Goal: Task Accomplishment & Management: Manage account settings

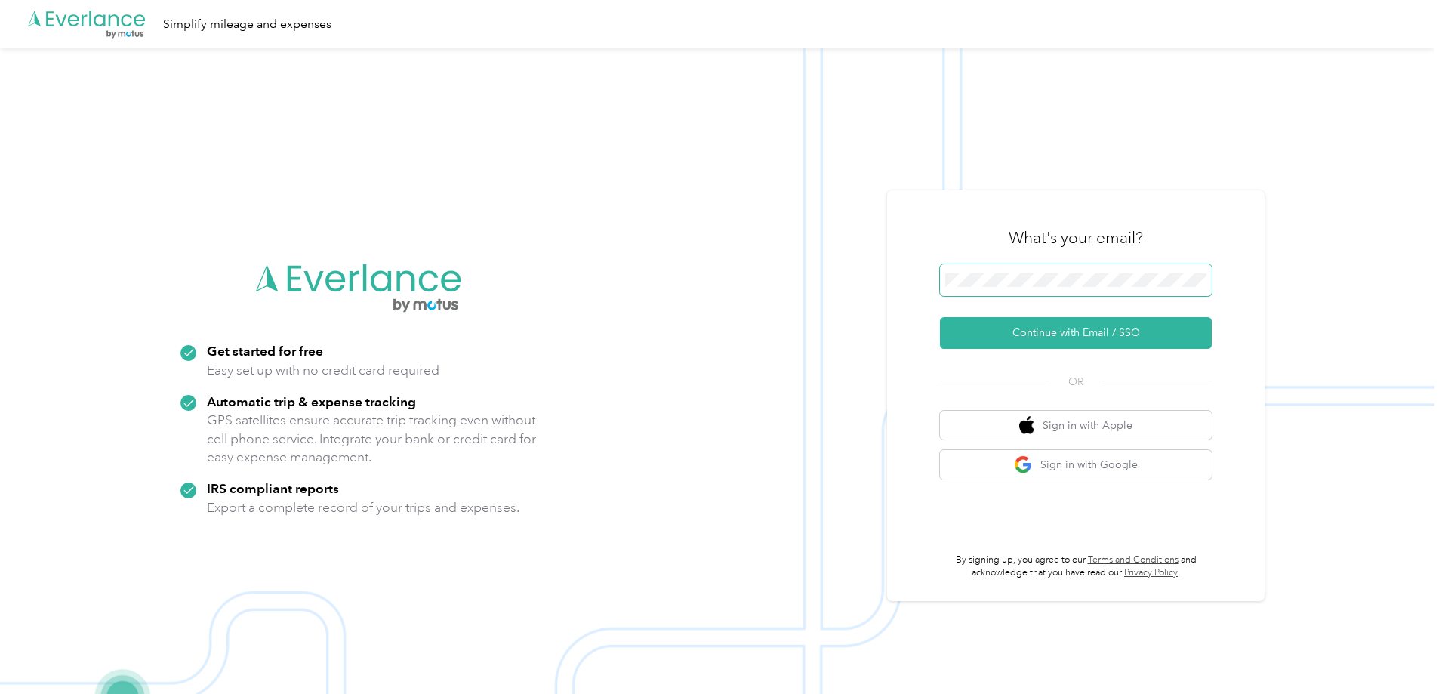
click at [1001, 291] on span at bounding box center [1076, 280] width 272 height 32
click at [940, 317] on button "Continue with Email / SSO" at bounding box center [1076, 333] width 272 height 32
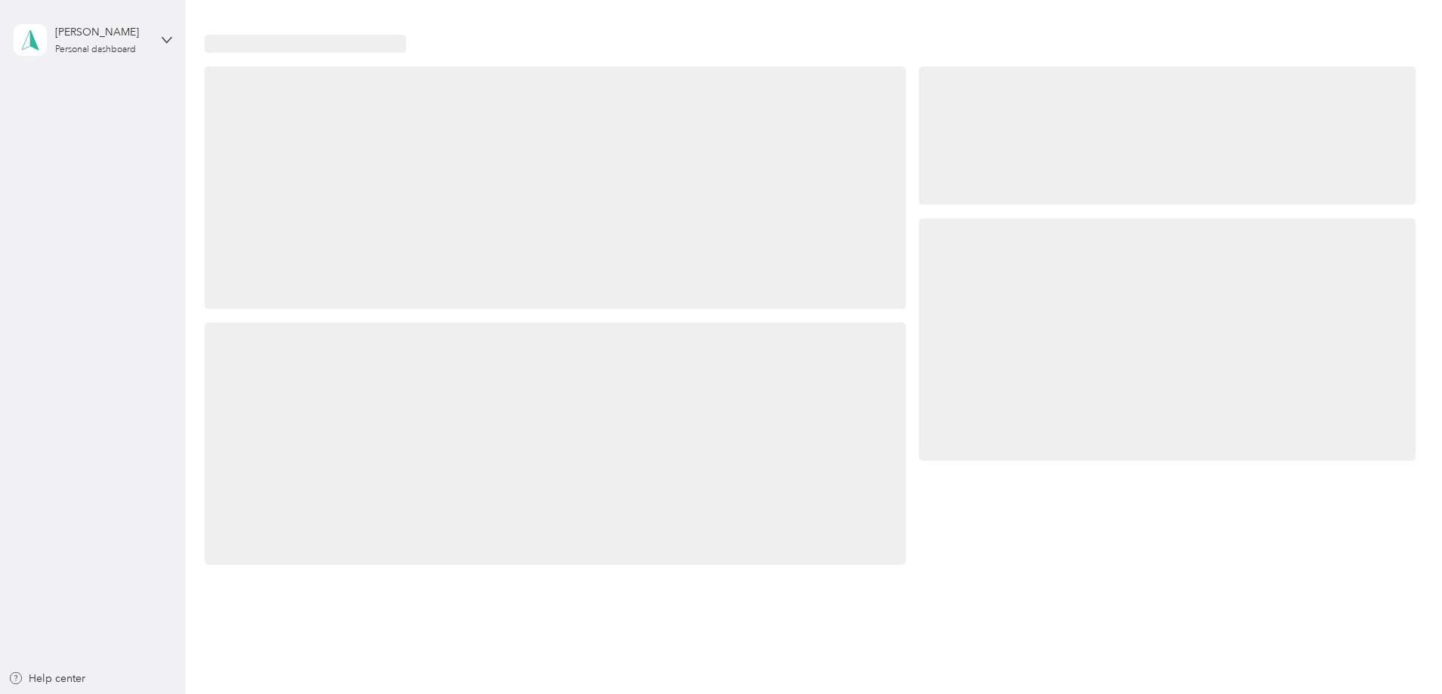
click at [919, 327] on div at bounding box center [1167, 339] width 497 height 243
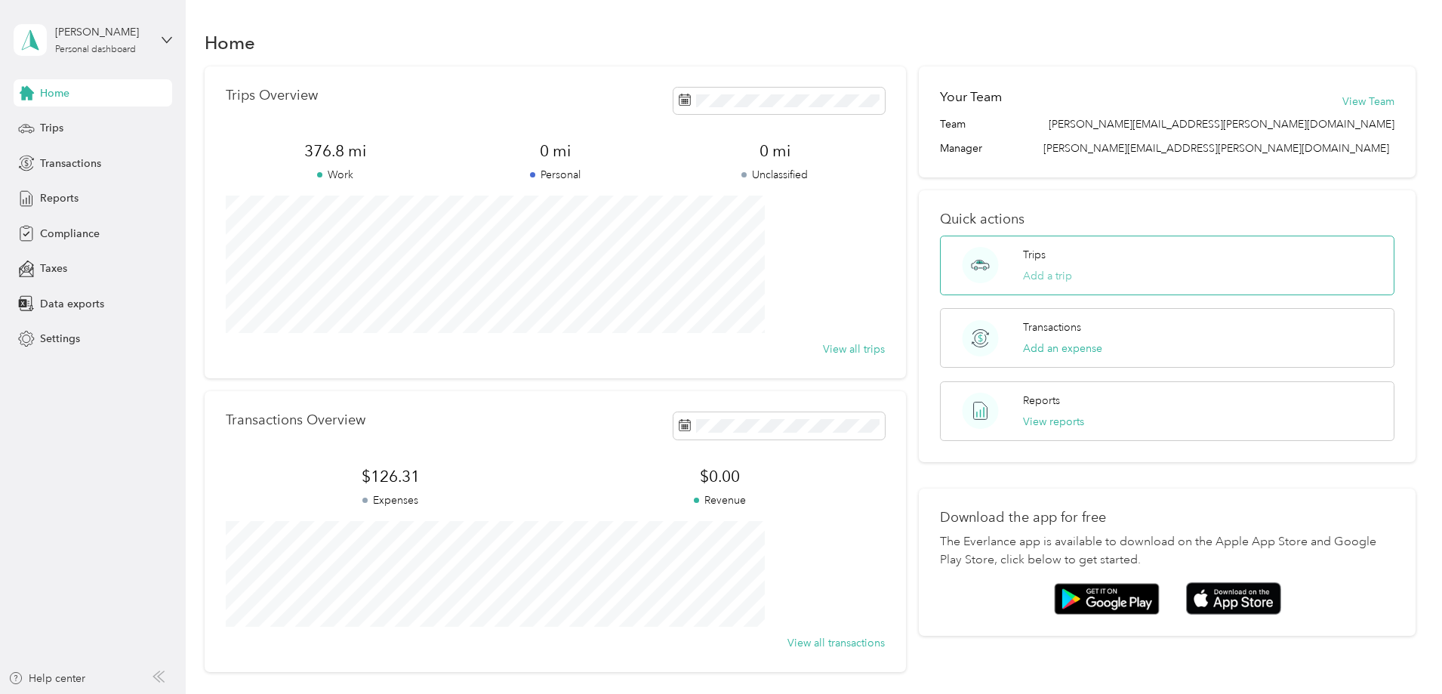
click at [1032, 275] on button "Add a trip" at bounding box center [1047, 276] width 49 height 16
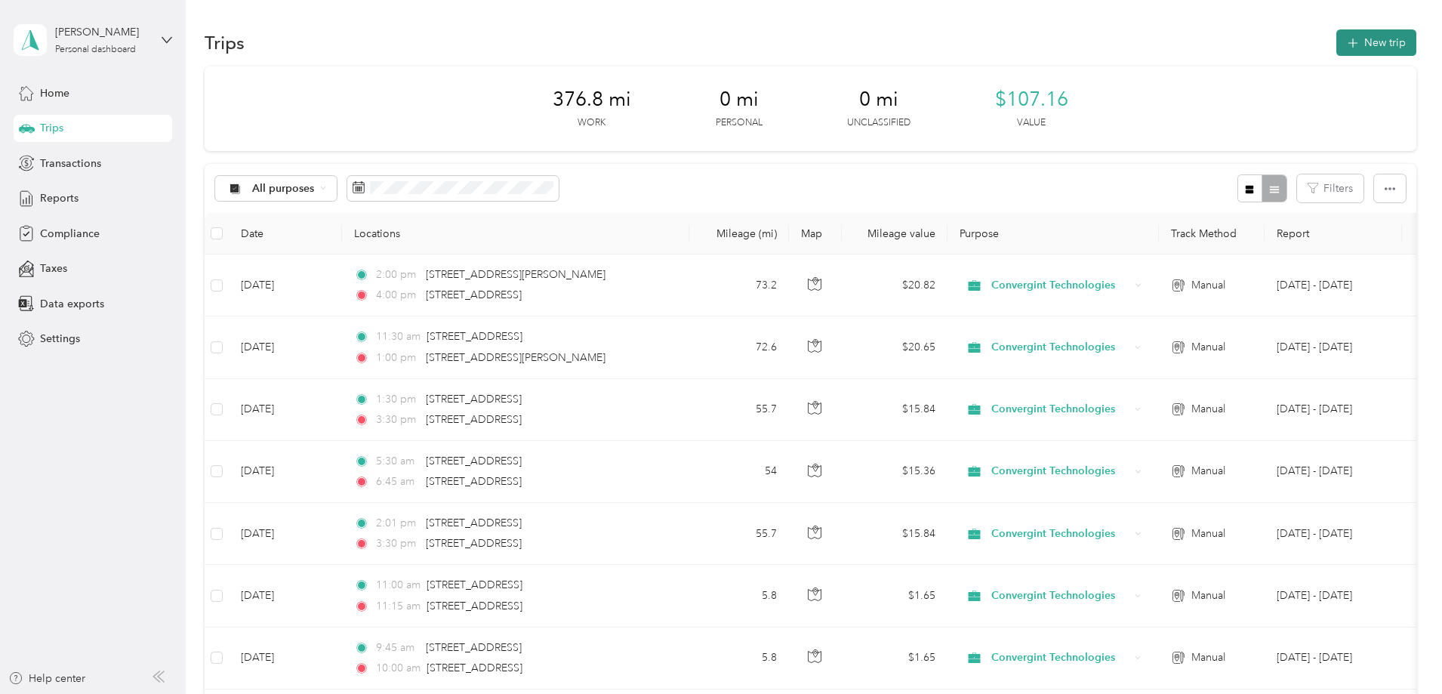
click at [1336, 37] on button "New trip" at bounding box center [1376, 42] width 80 height 26
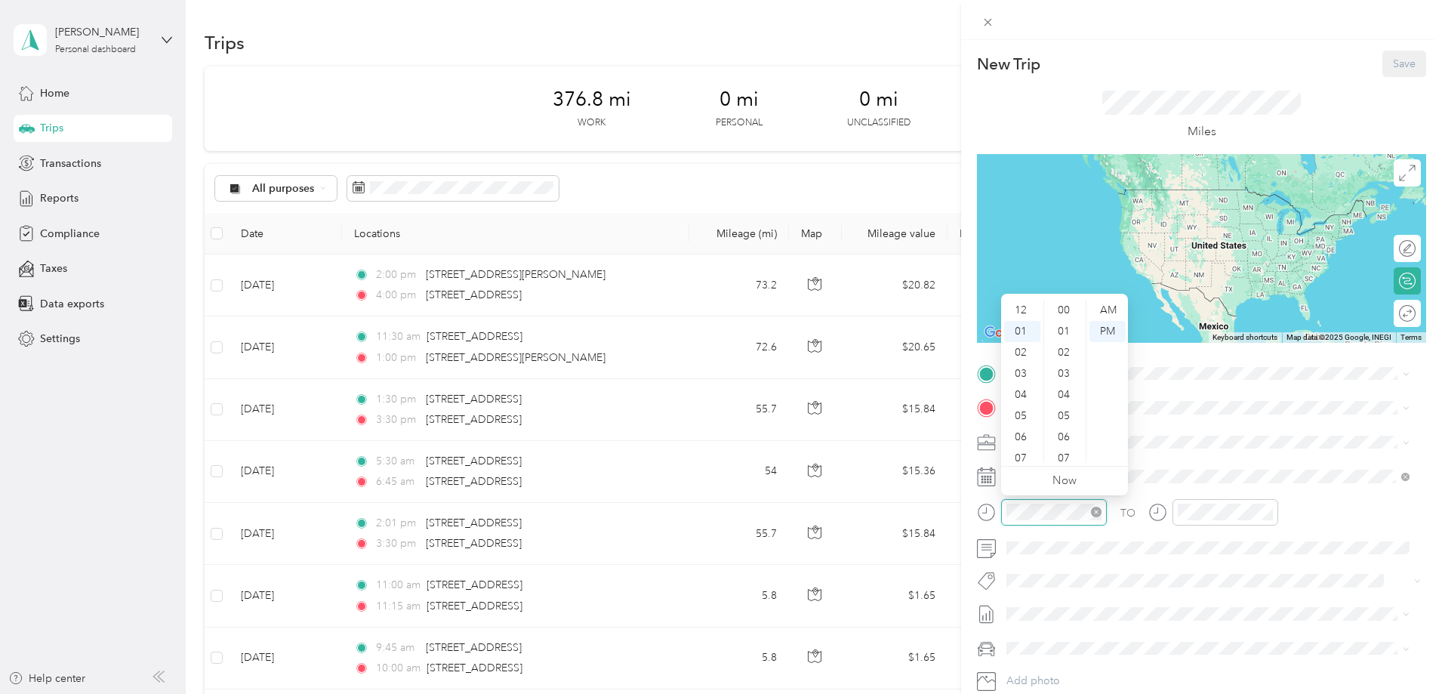
scroll to position [571, 0]
click at [1025, 396] on div "05" at bounding box center [1022, 394] width 36 height 21
click at [1065, 372] on div "30" at bounding box center [1065, 373] width 36 height 21
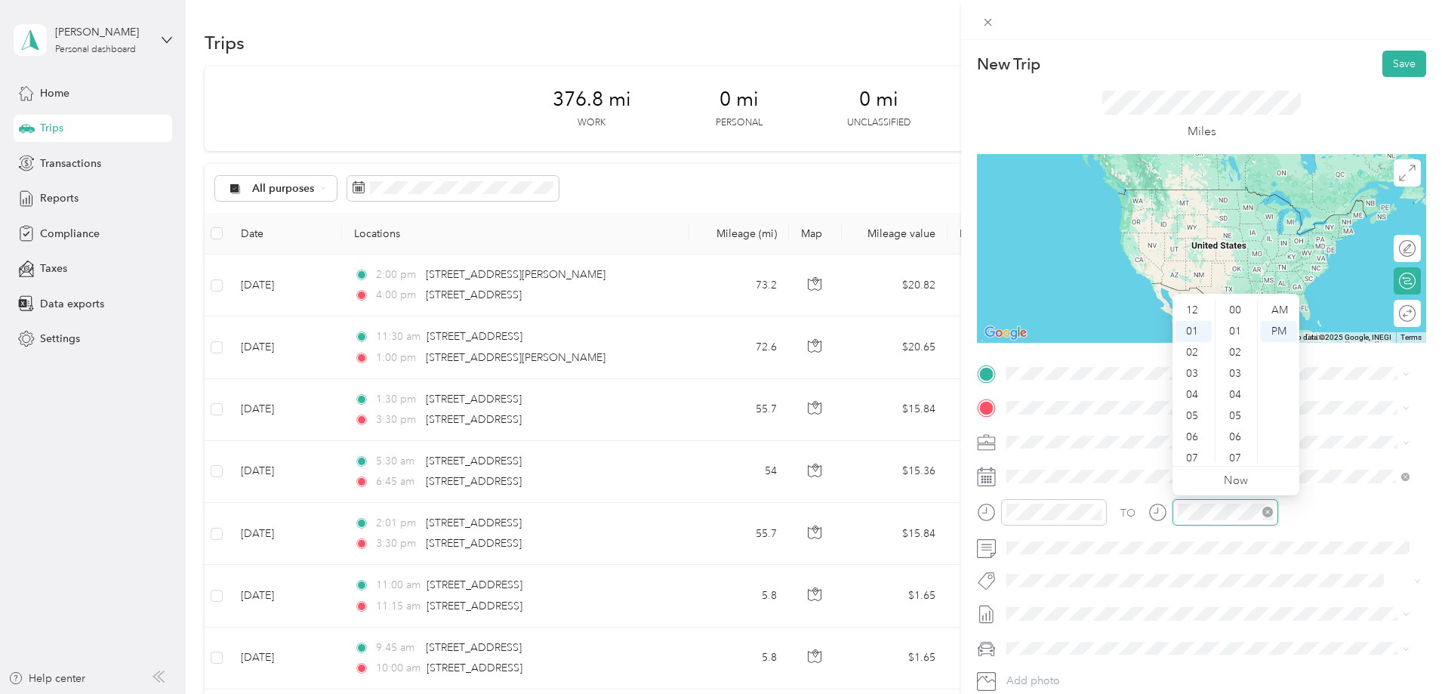
scroll to position [571, 0]
click at [1191, 434] on div "07" at bounding box center [1194, 437] width 36 height 21
click at [1238, 312] on div "00" at bounding box center [1237, 310] width 36 height 21
click at [1326, 531] on div "TO" at bounding box center [1201, 517] width 449 height 37
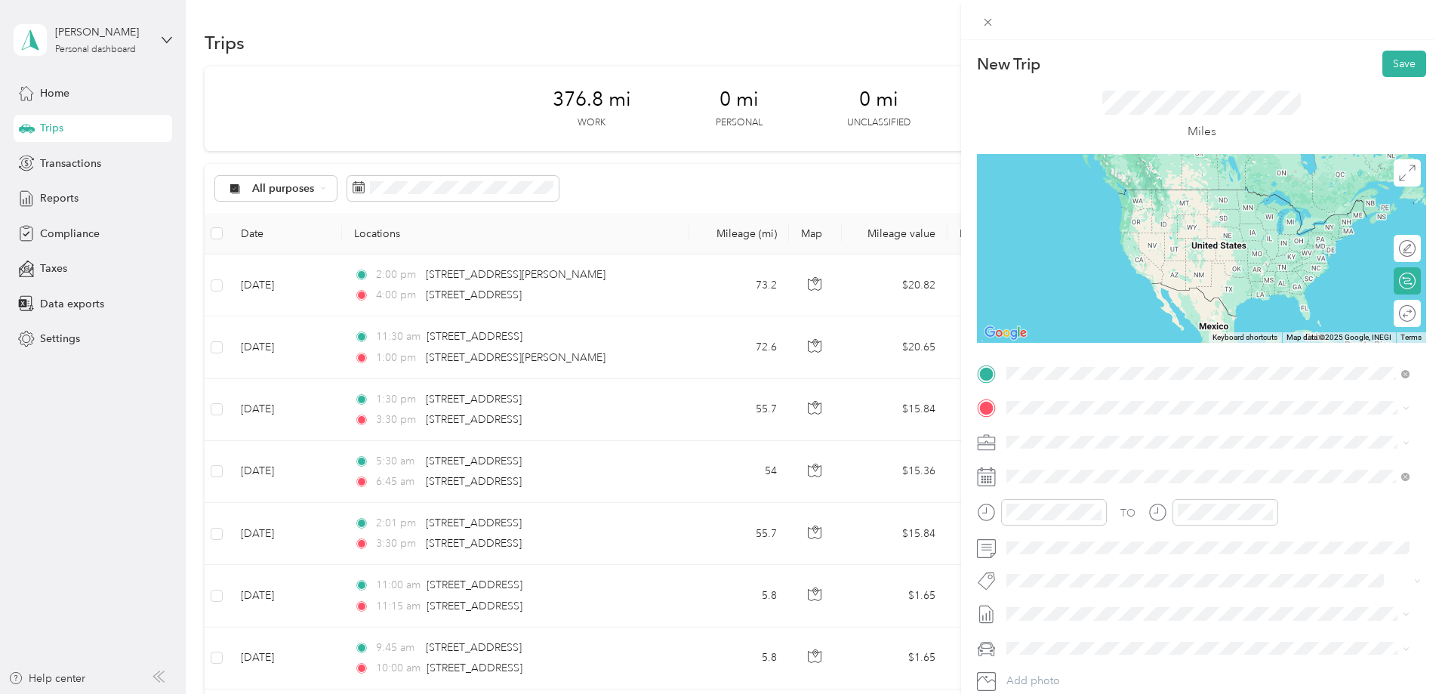
click at [1186, 435] on span "301 N Street Southeast Tumwater, Washington 98501, United States" at bounding box center [1110, 428] width 151 height 14
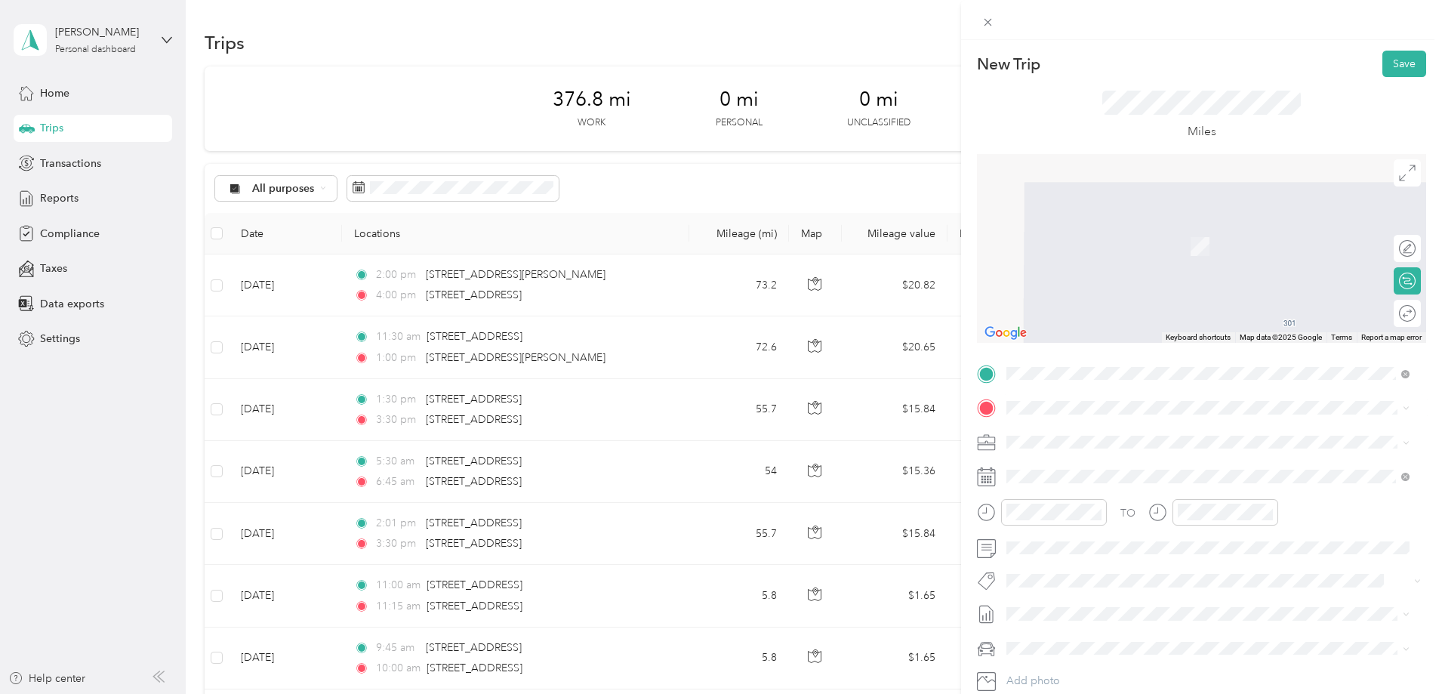
click at [1182, 466] on span "1100 Oakesdale Avenue Southwest Renton, Washington 98057, United States" at bounding box center [1110, 459] width 151 height 14
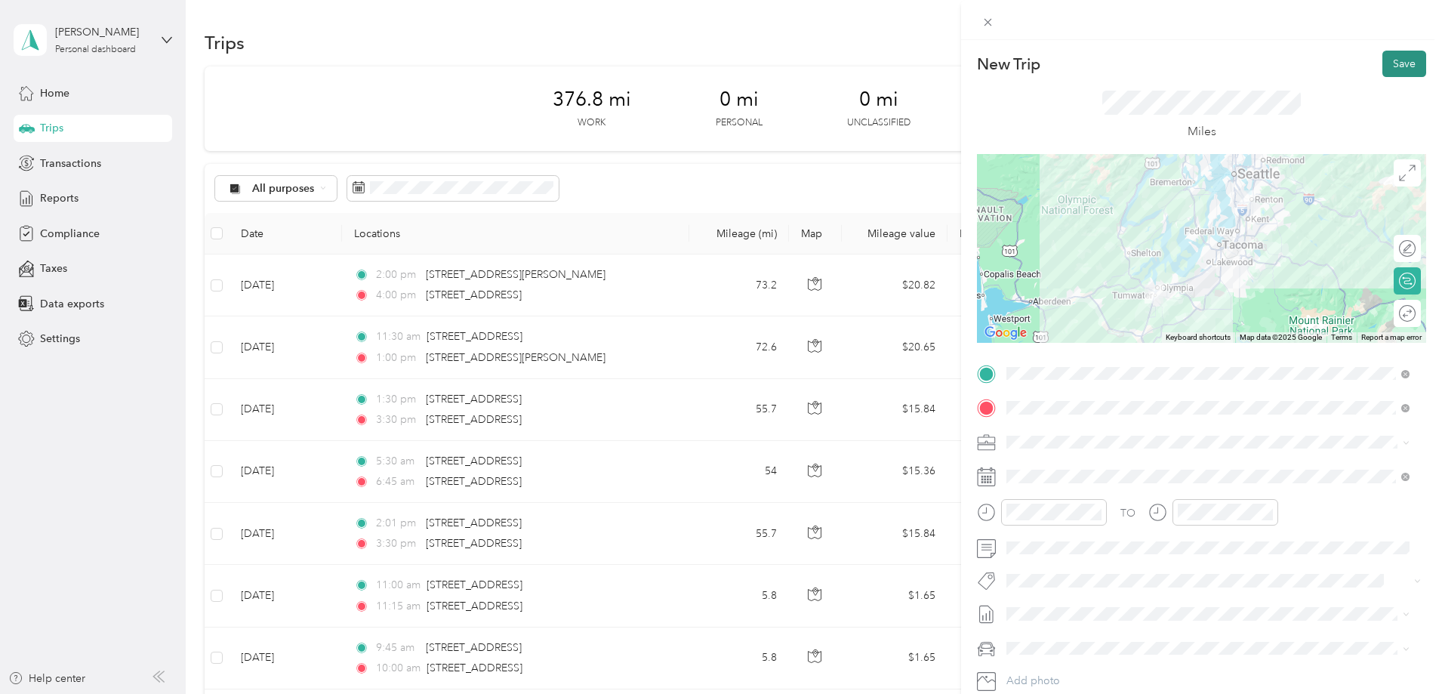
click at [1385, 67] on button "Save" at bounding box center [1404, 64] width 44 height 26
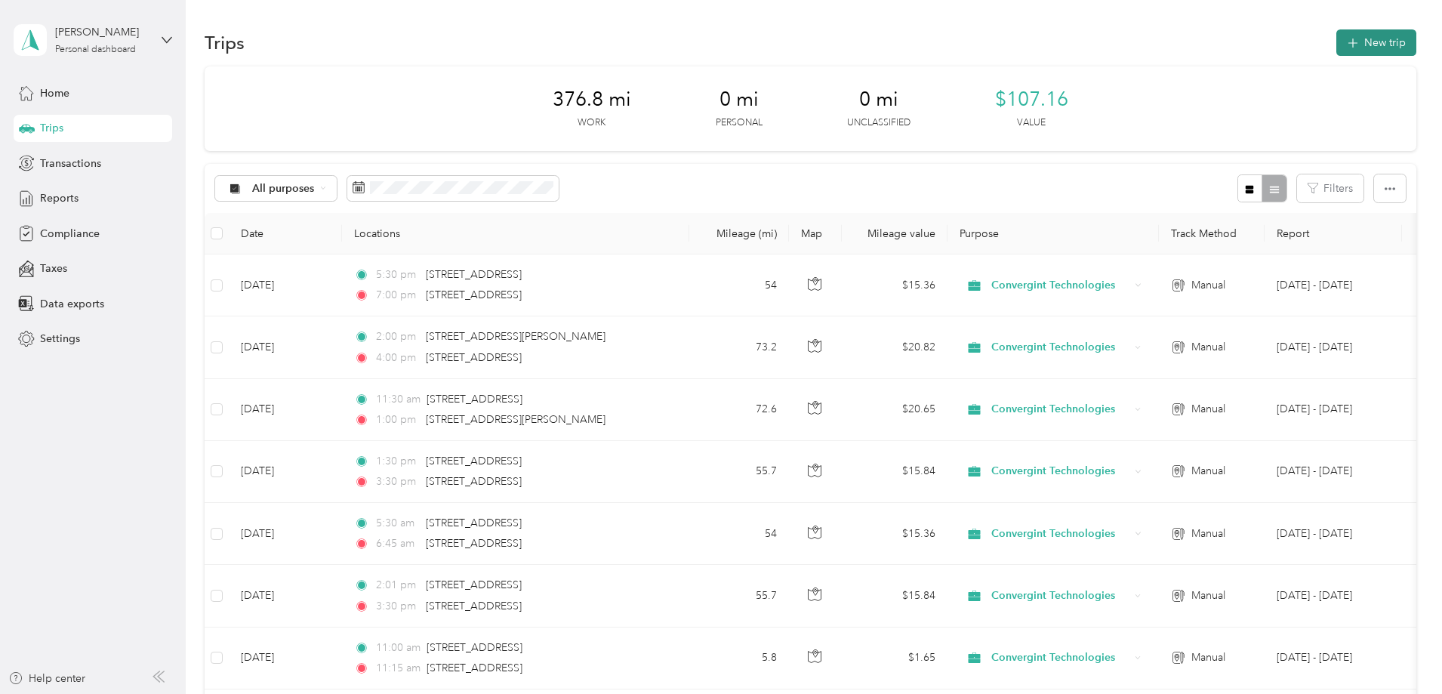
click at [1336, 42] on button "New trip" at bounding box center [1376, 42] width 80 height 26
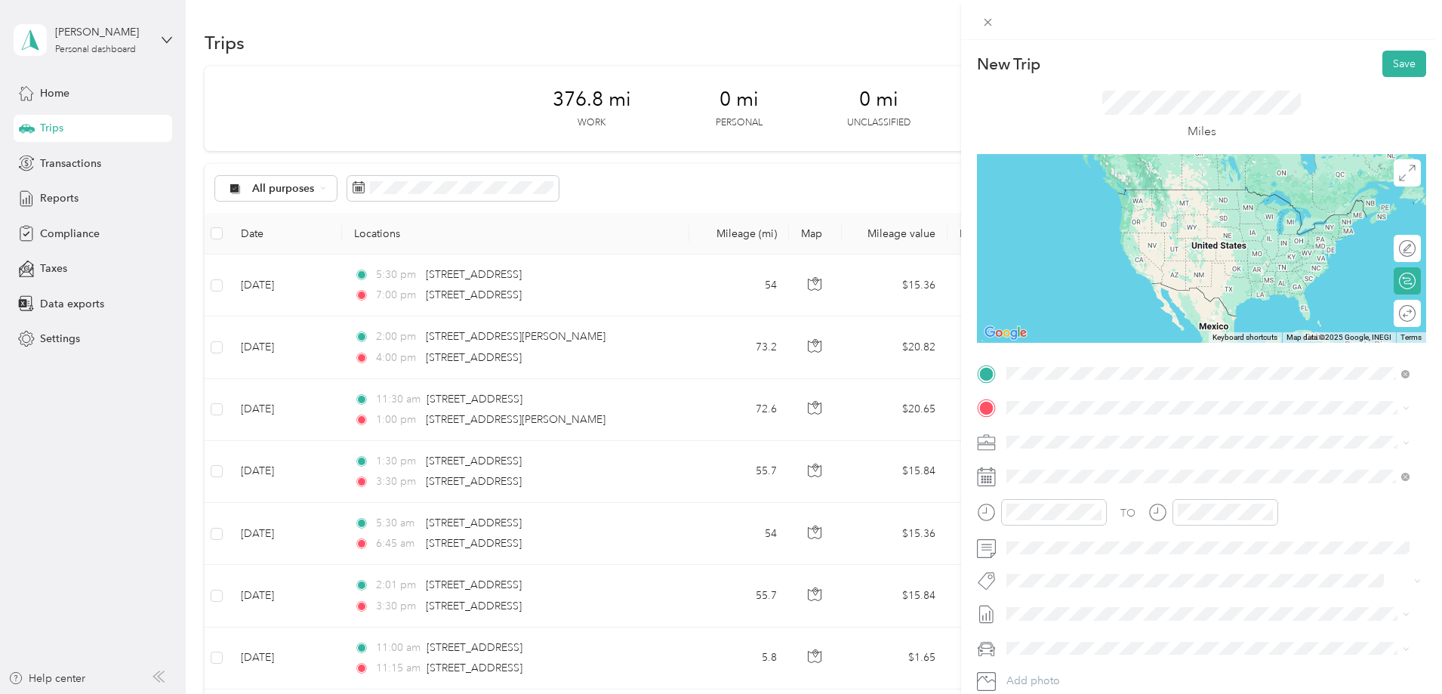
click at [1122, 430] on span "1100 Oakesdale Avenue Southwest Renton, Washington 98057, United States" at bounding box center [1110, 428] width 151 height 14
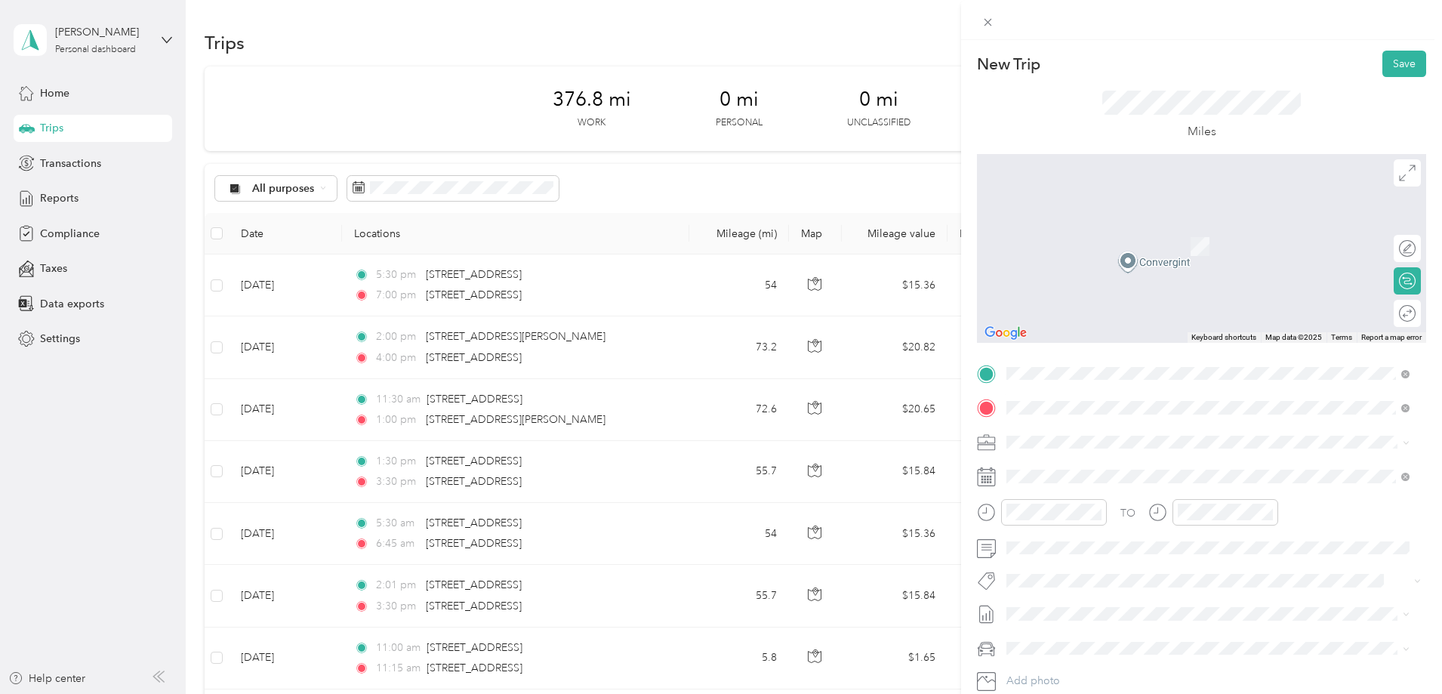
click at [1068, 469] on span "301 N Street Southeast Tumwater, Washington 98501, United States" at bounding box center [1110, 462] width 151 height 14
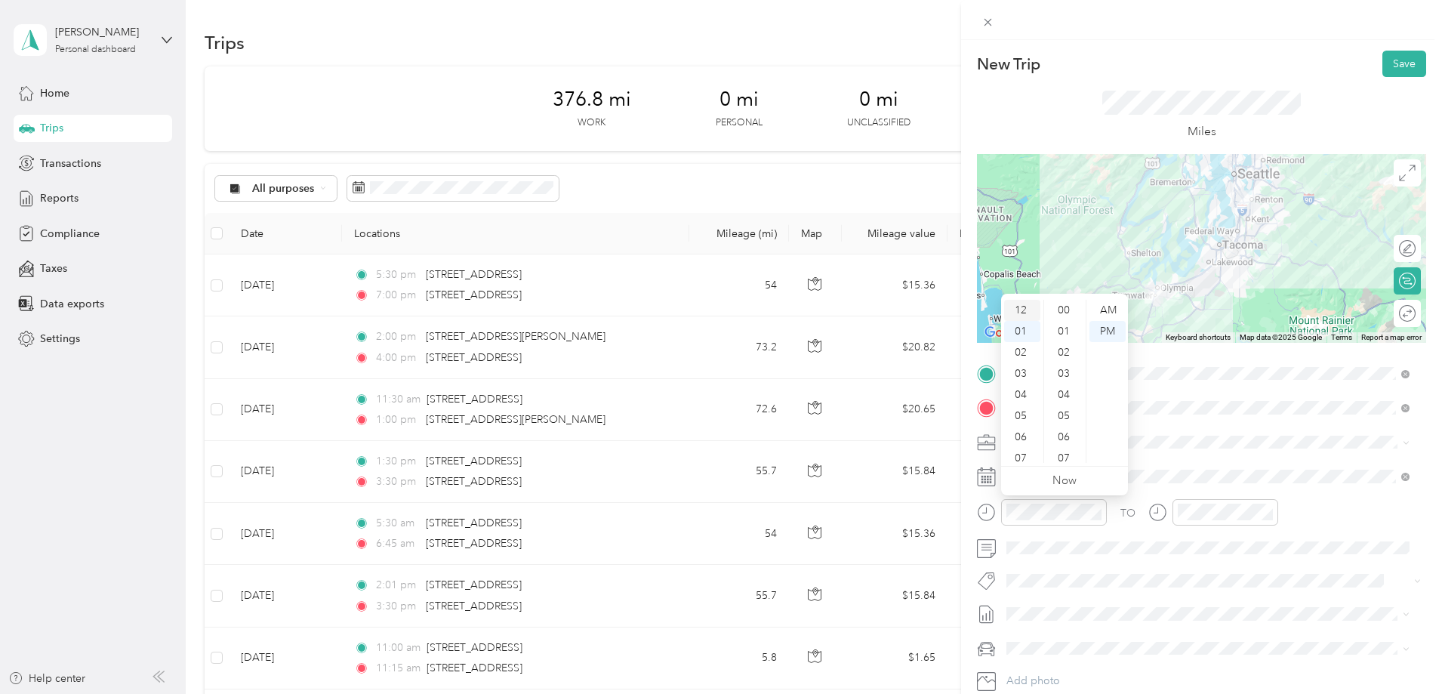
click at [1022, 309] on div "12" at bounding box center [1022, 310] width 36 height 21
click at [1060, 339] on div "30" at bounding box center [1065, 340] width 36 height 21
click at [1080, 469] on div "Convergint Technologies" at bounding box center [1199, 469] width 374 height 16
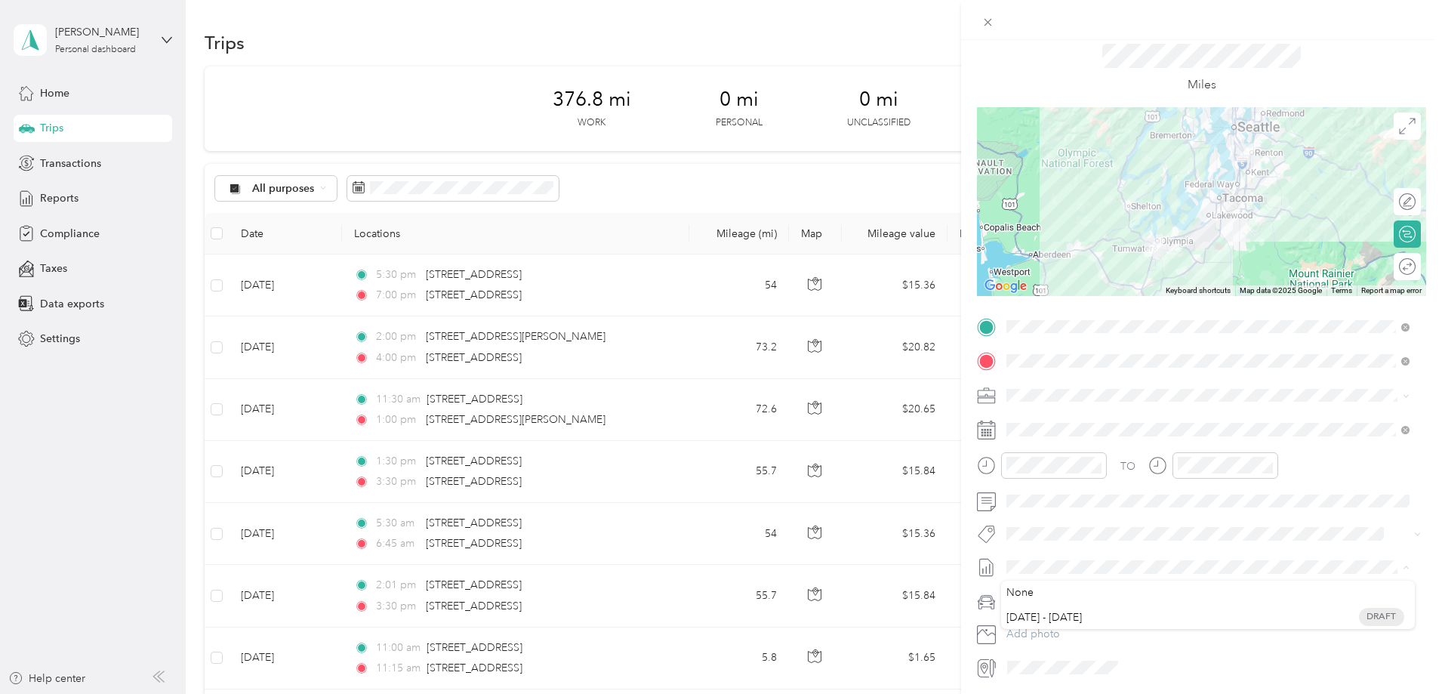
scroll to position [0, 0]
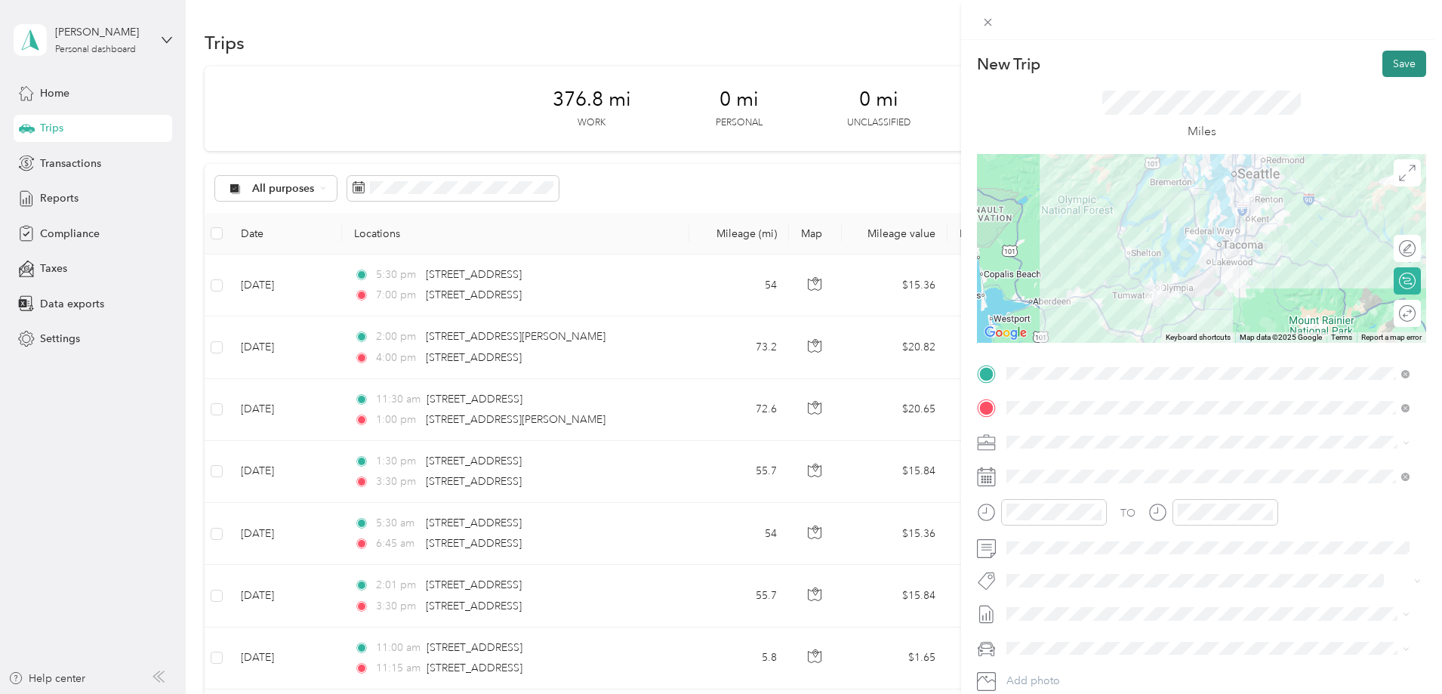
click at [1387, 61] on button "Save" at bounding box center [1404, 64] width 44 height 26
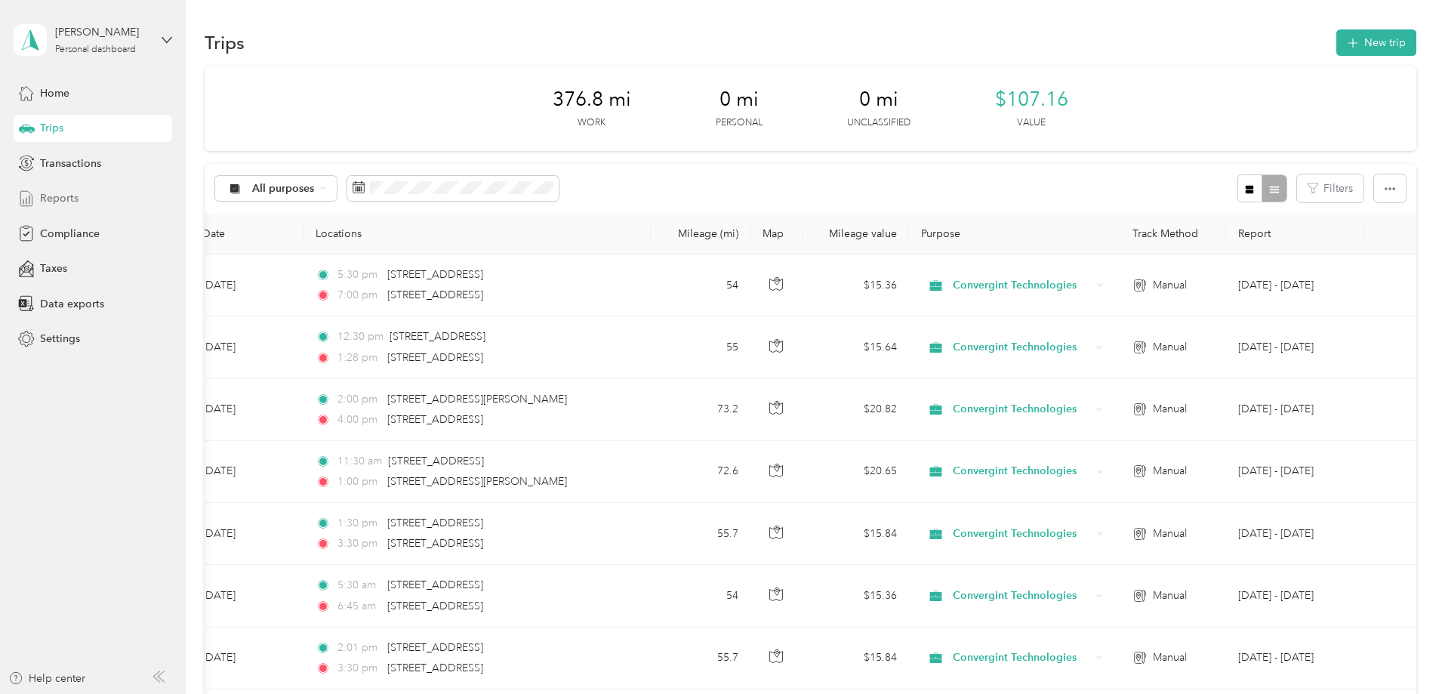
click at [72, 196] on span "Reports" at bounding box center [59, 198] width 39 height 16
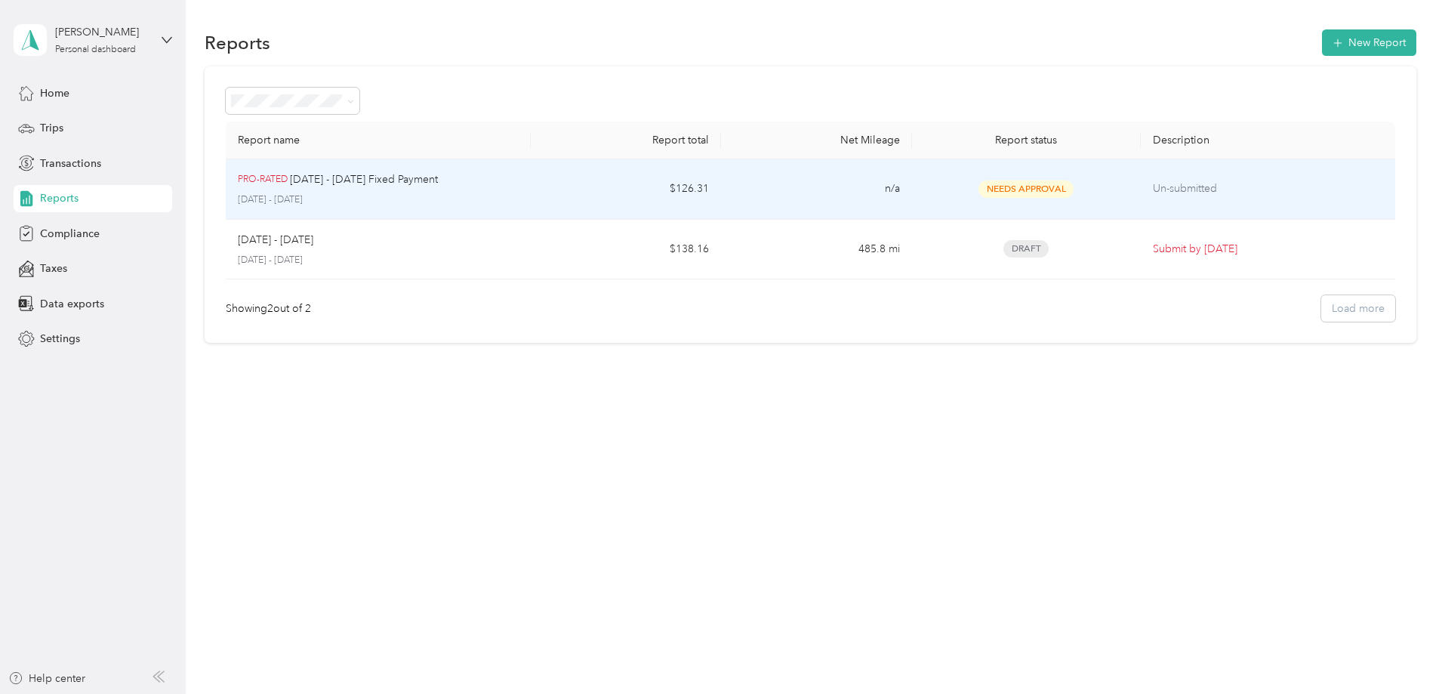
click at [797, 198] on td "n/a" at bounding box center [816, 189] width 190 height 60
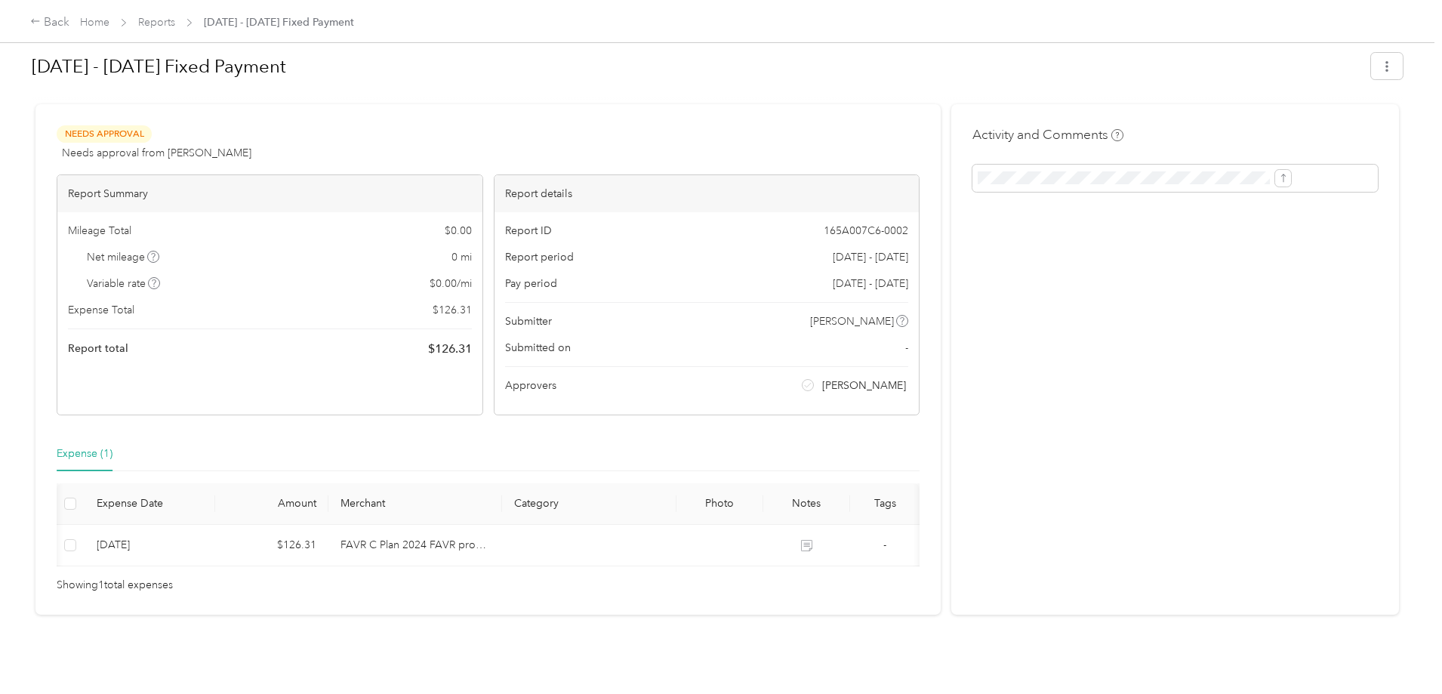
scroll to position [0, 48]
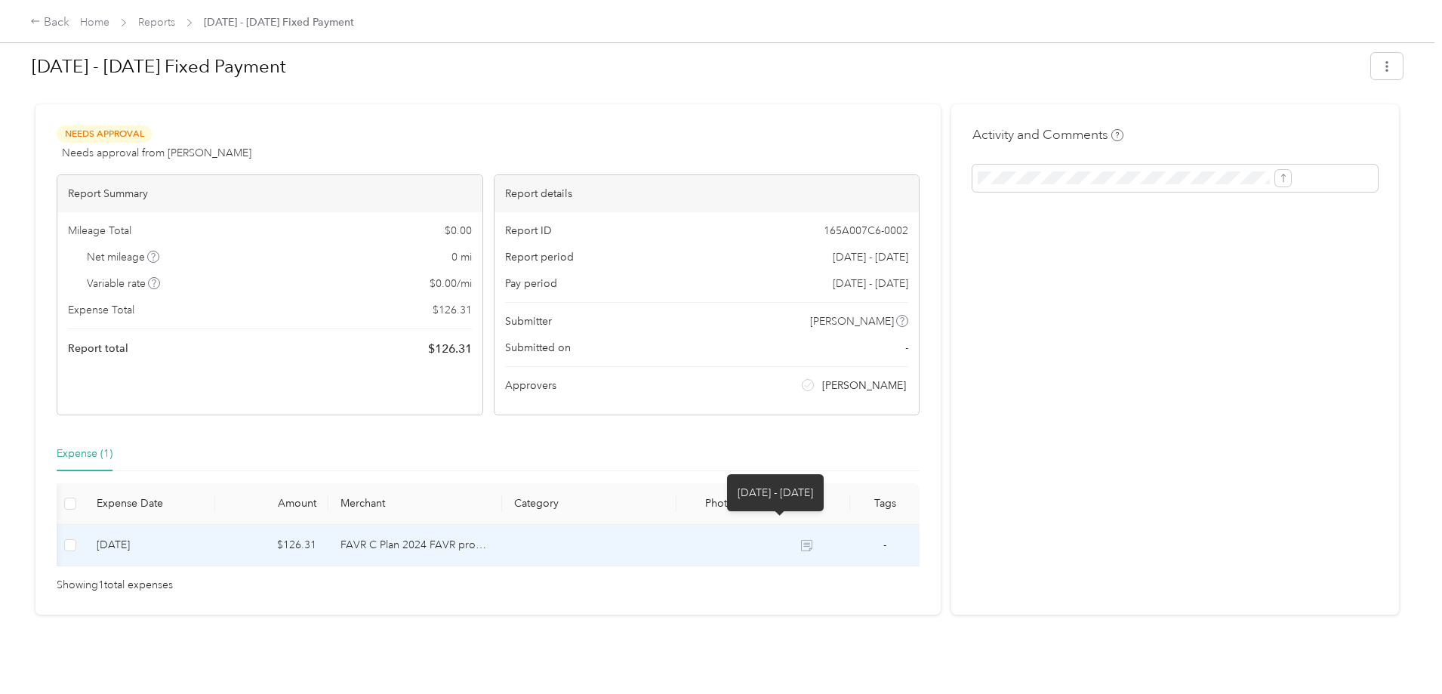
click at [801, 540] on icon at bounding box center [806, 545] width 11 height 11
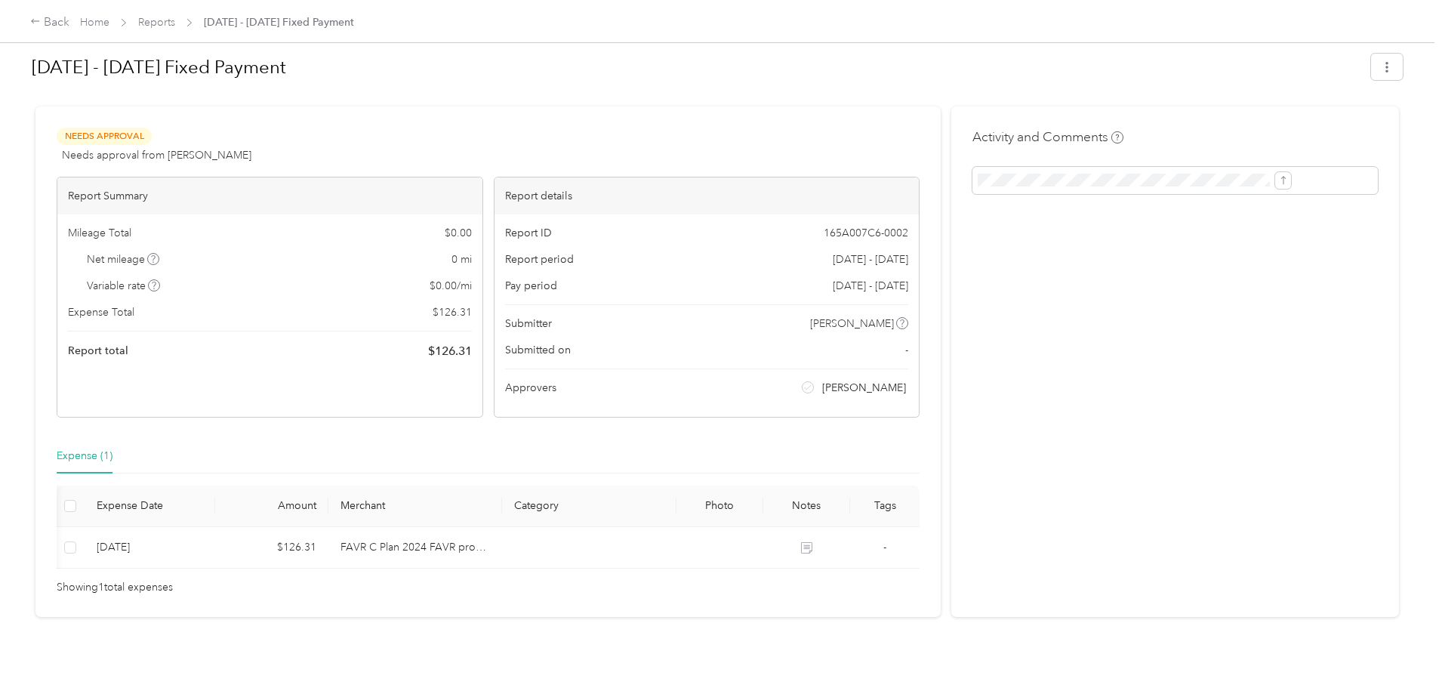
scroll to position [0, 0]
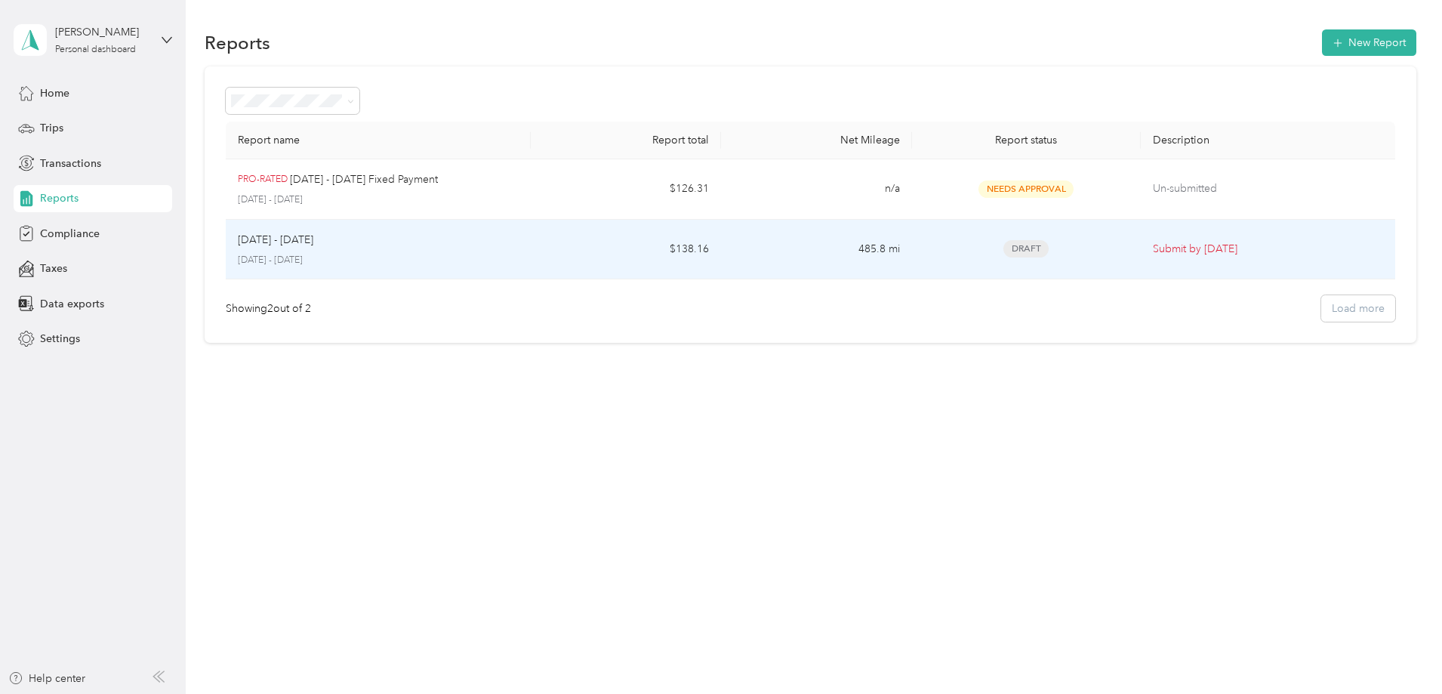
click at [611, 257] on td "$138.16" at bounding box center [626, 250] width 190 height 60
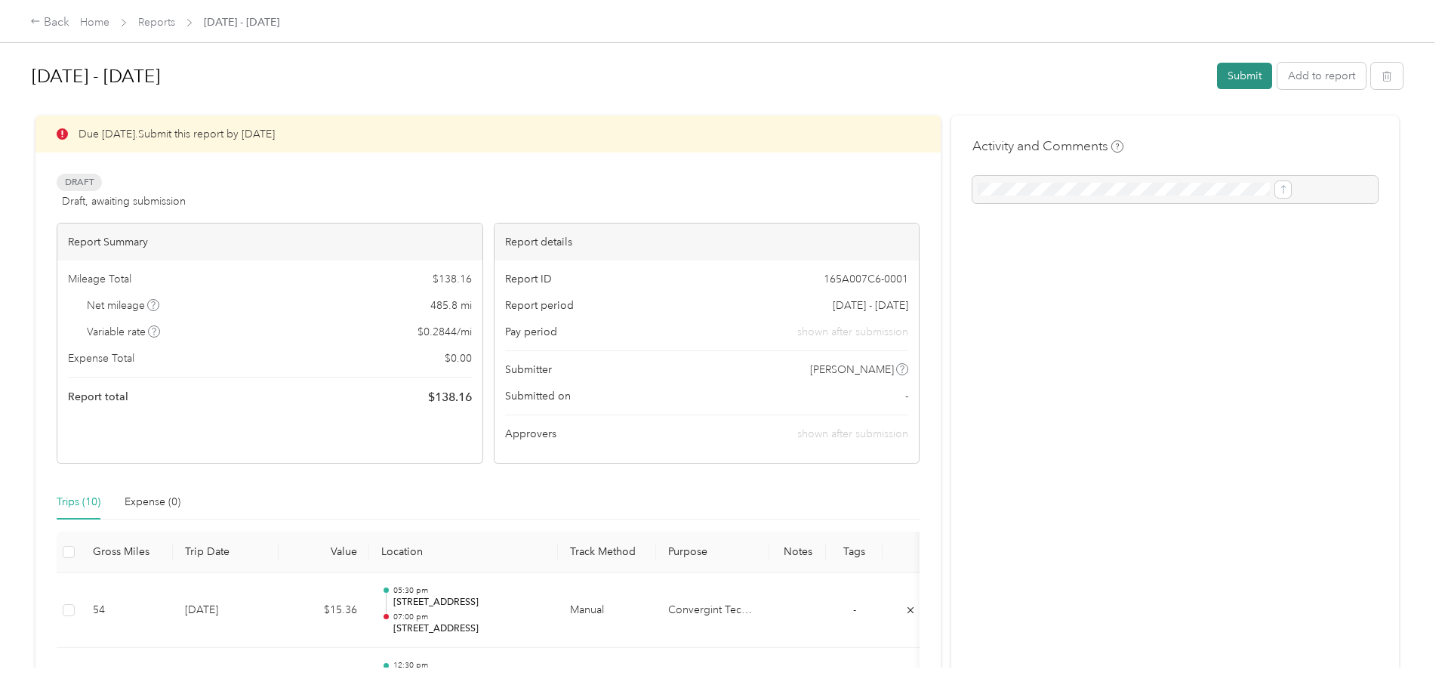
click at [1217, 76] on button "Submit" at bounding box center [1244, 76] width 55 height 26
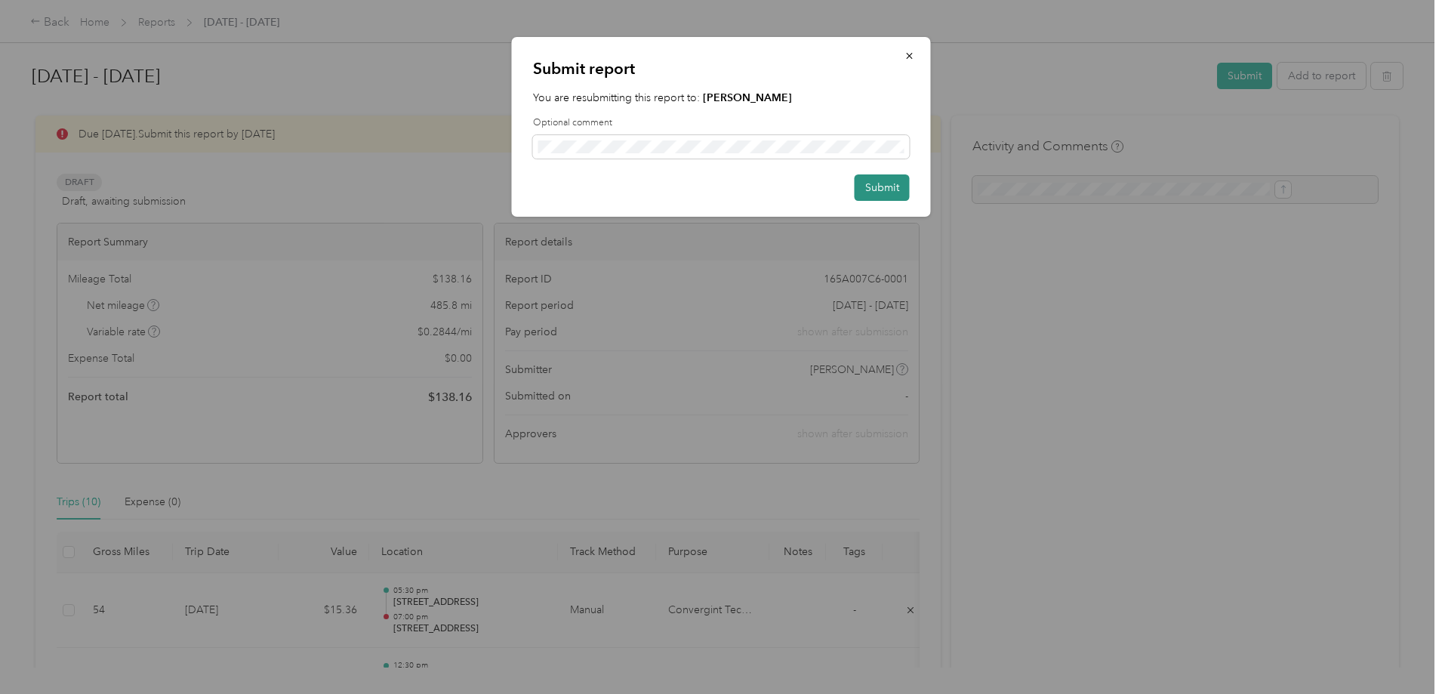
click at [880, 190] on button "Submit" at bounding box center [882, 187] width 55 height 26
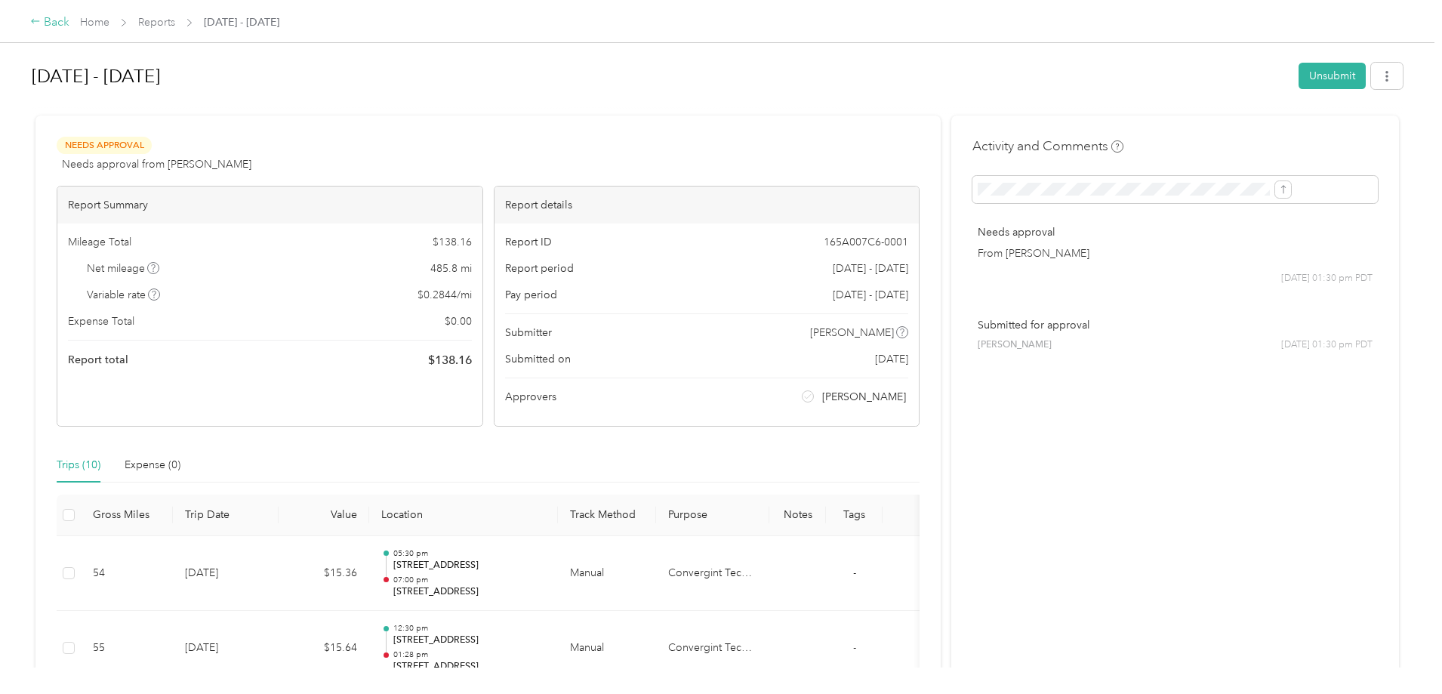
click at [69, 20] on div "Back" at bounding box center [49, 23] width 39 height 18
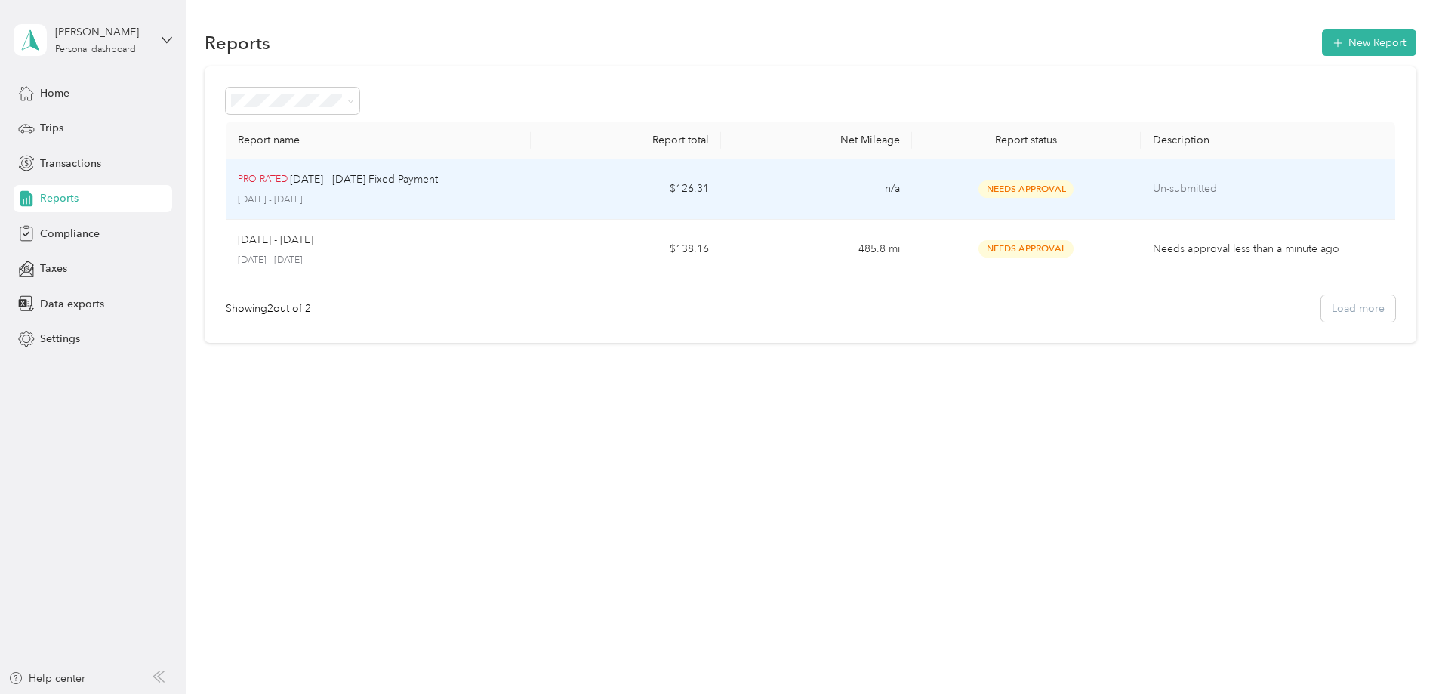
click at [1153, 193] on p "Un-submitted" at bounding box center [1268, 188] width 230 height 17
